Goal: Information Seeking & Learning: Learn about a topic

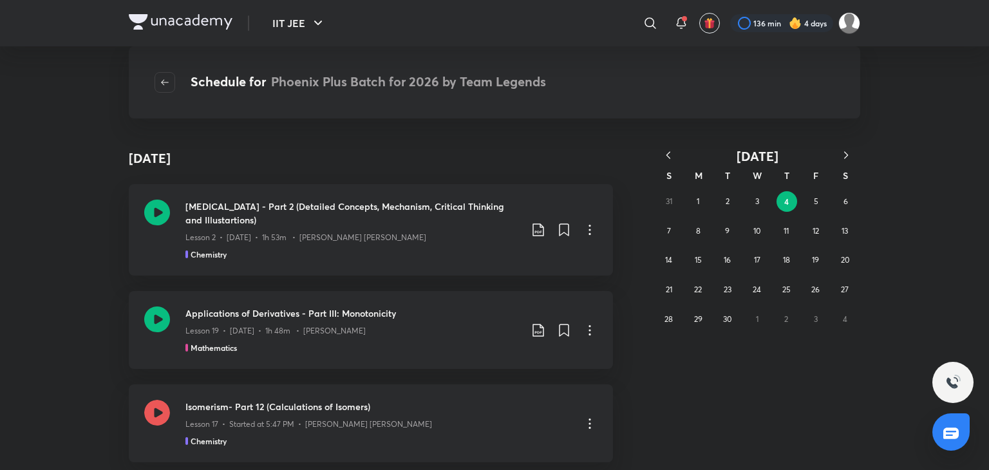
click at [674, 162] on button "button" at bounding box center [668, 156] width 28 height 16
drag, startPoint x: 781, startPoint y: 241, endPoint x: 788, endPoint y: 229, distance: 13.9
click at [788, 229] on div "29 30 1 2 3 4 5 6 7 8 9 10 11 12 13 14 15 16 17 18 19 20 21 22 23 24 25 26 27 2…" at bounding box center [757, 260] width 206 height 147
click at [788, 229] on abbr "10" at bounding box center [786, 231] width 7 height 10
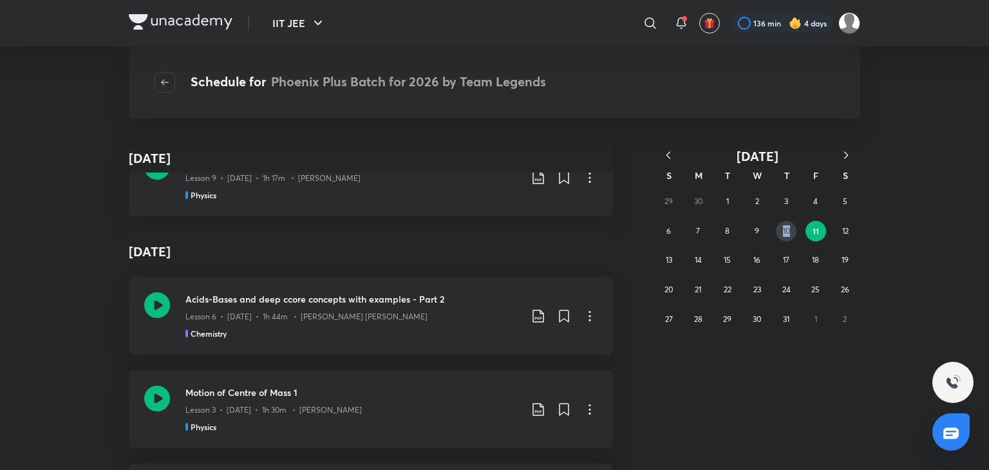
scroll to position [772, 0]
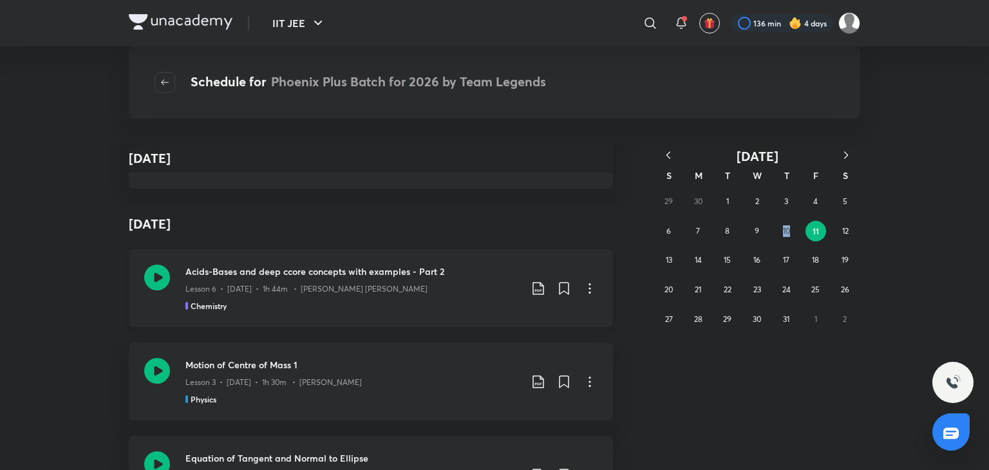
click at [157, 280] on icon at bounding box center [157, 278] width 26 height 26
